Goal: Find specific page/section: Find specific page/section

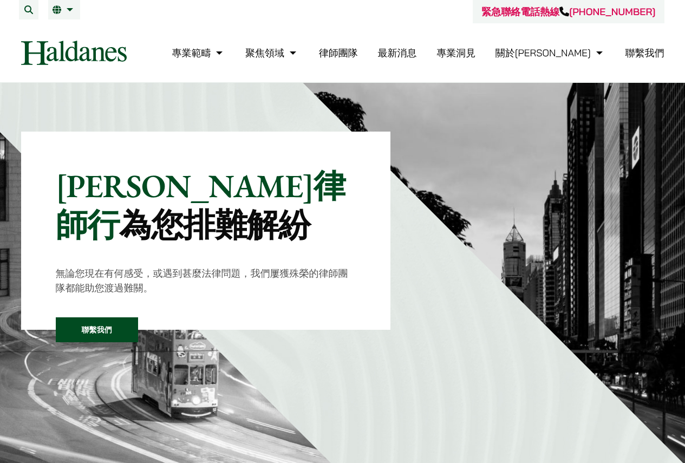
click at [358, 53] on link "律師團隊" at bounding box center [338, 53] width 39 height 12
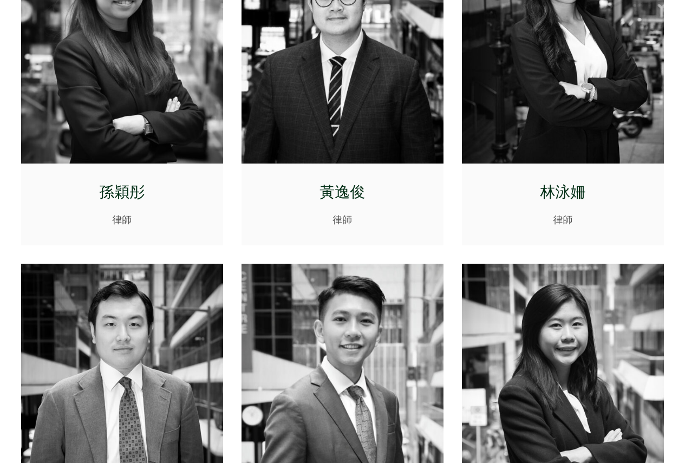
scroll to position [3899, 0]
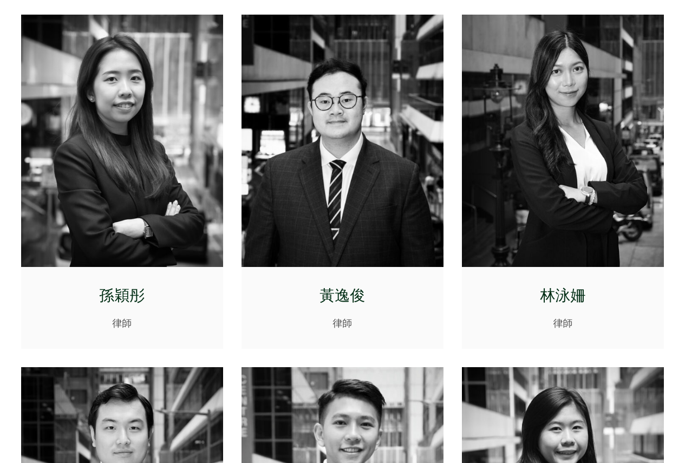
click at [123, 218] on img at bounding box center [122, 141] width 202 height 253
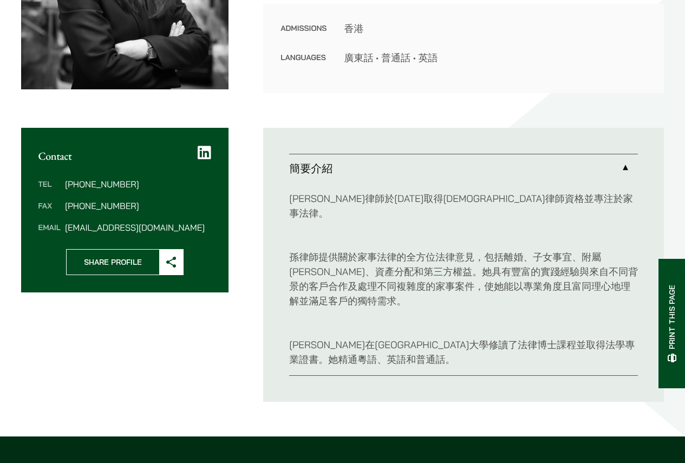
scroll to position [345, 0]
